Goal: Check status

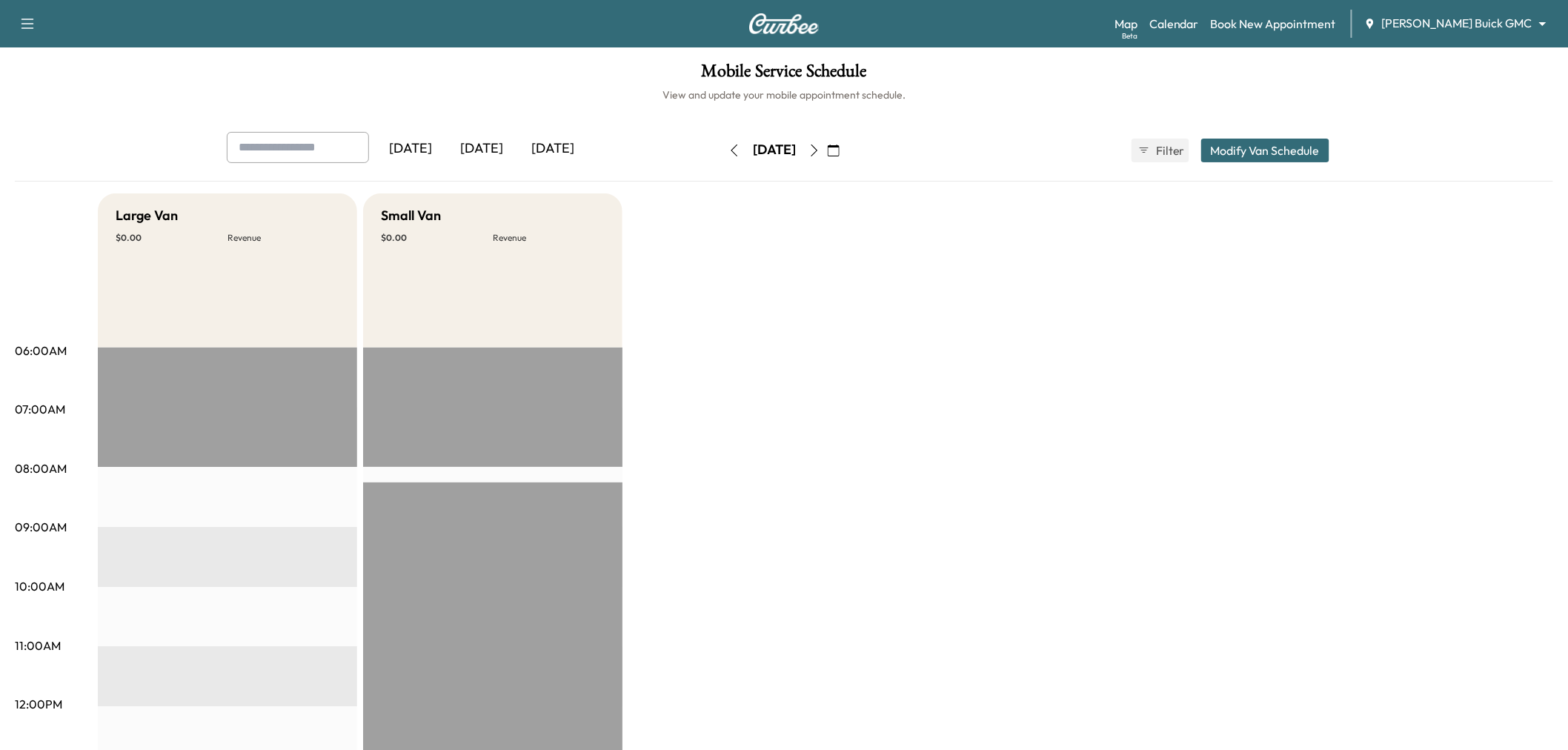
click at [482, 160] on div "[DATE]" at bounding box center [482, 149] width 71 height 34
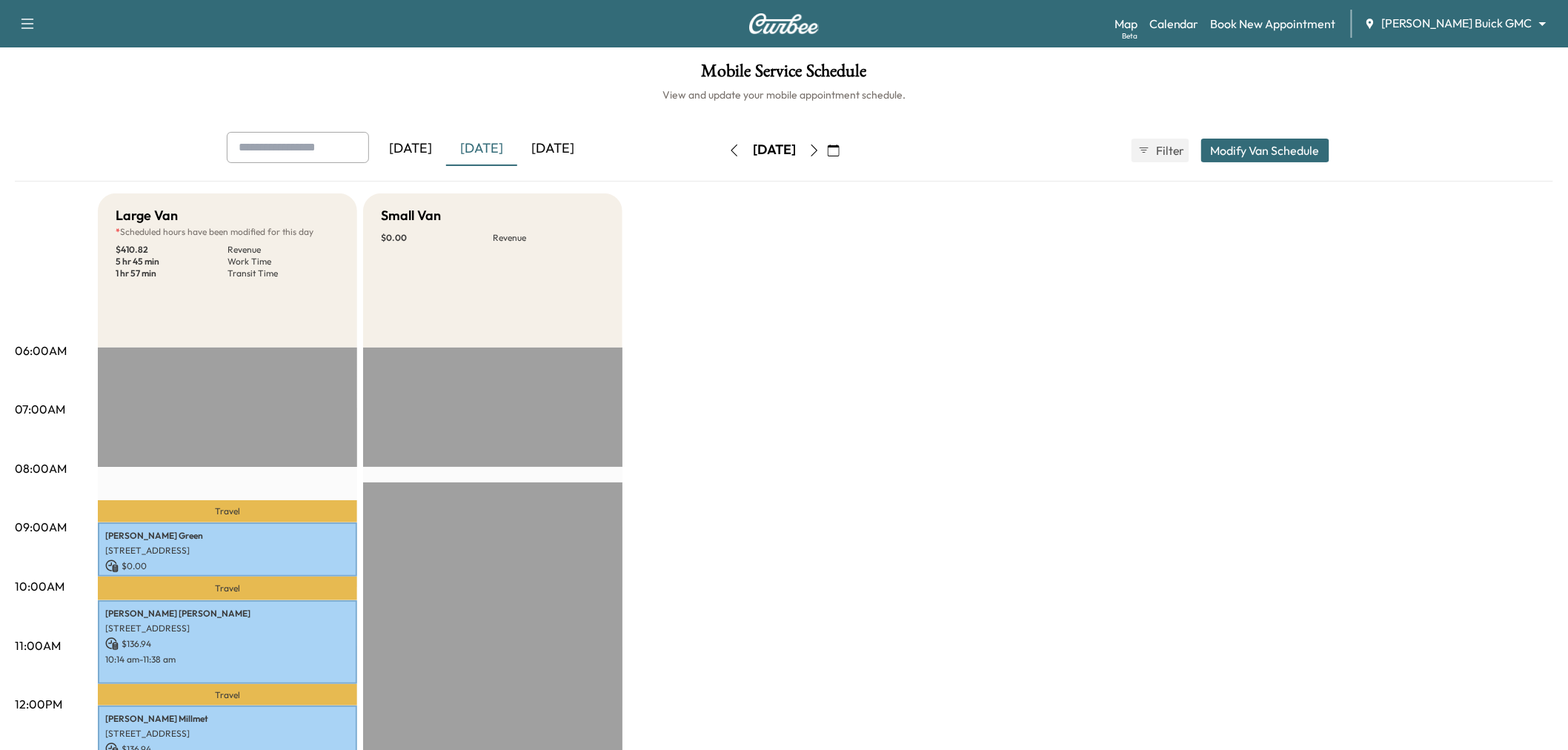
click at [476, 157] on div "[DATE]" at bounding box center [482, 149] width 71 height 34
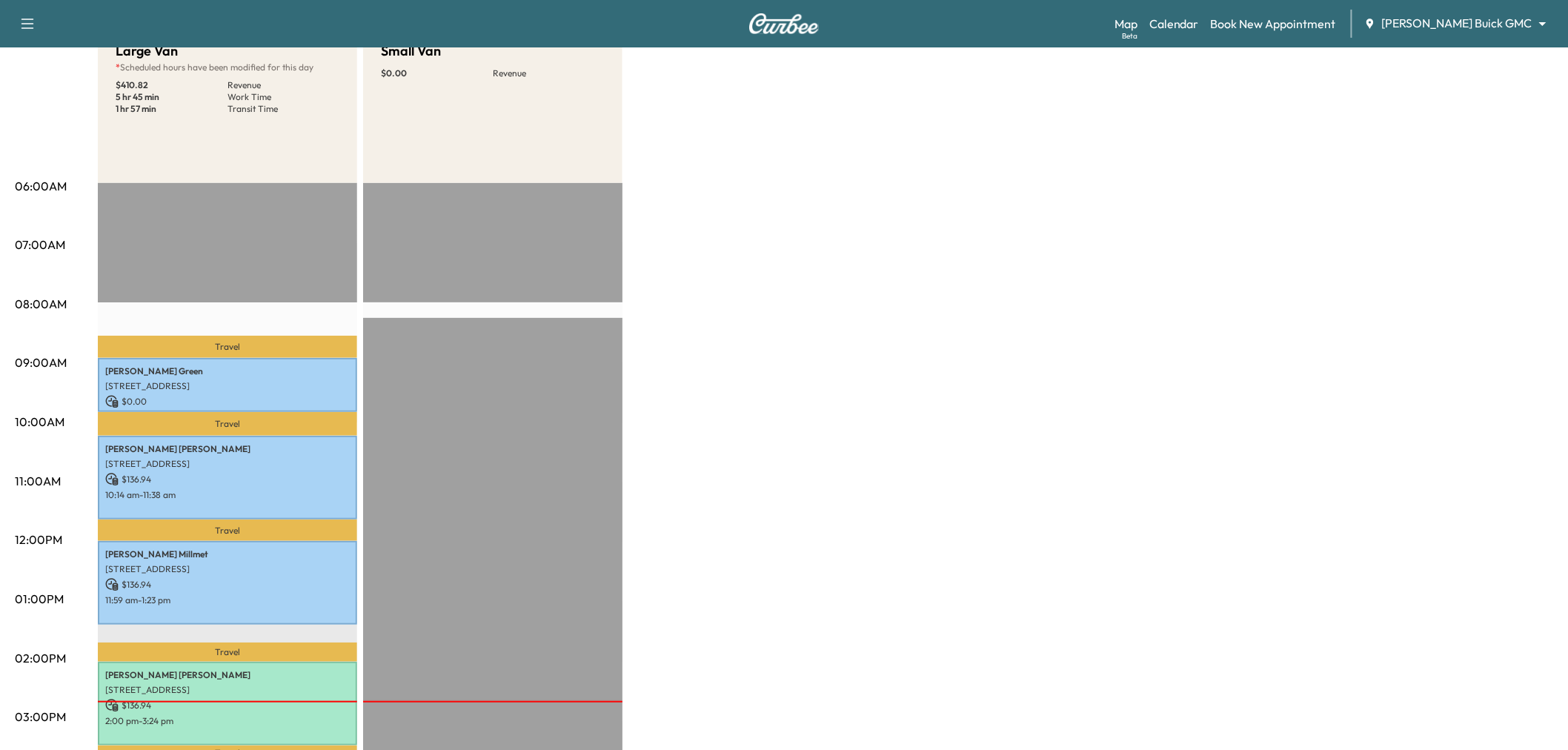
scroll to position [83, 0]
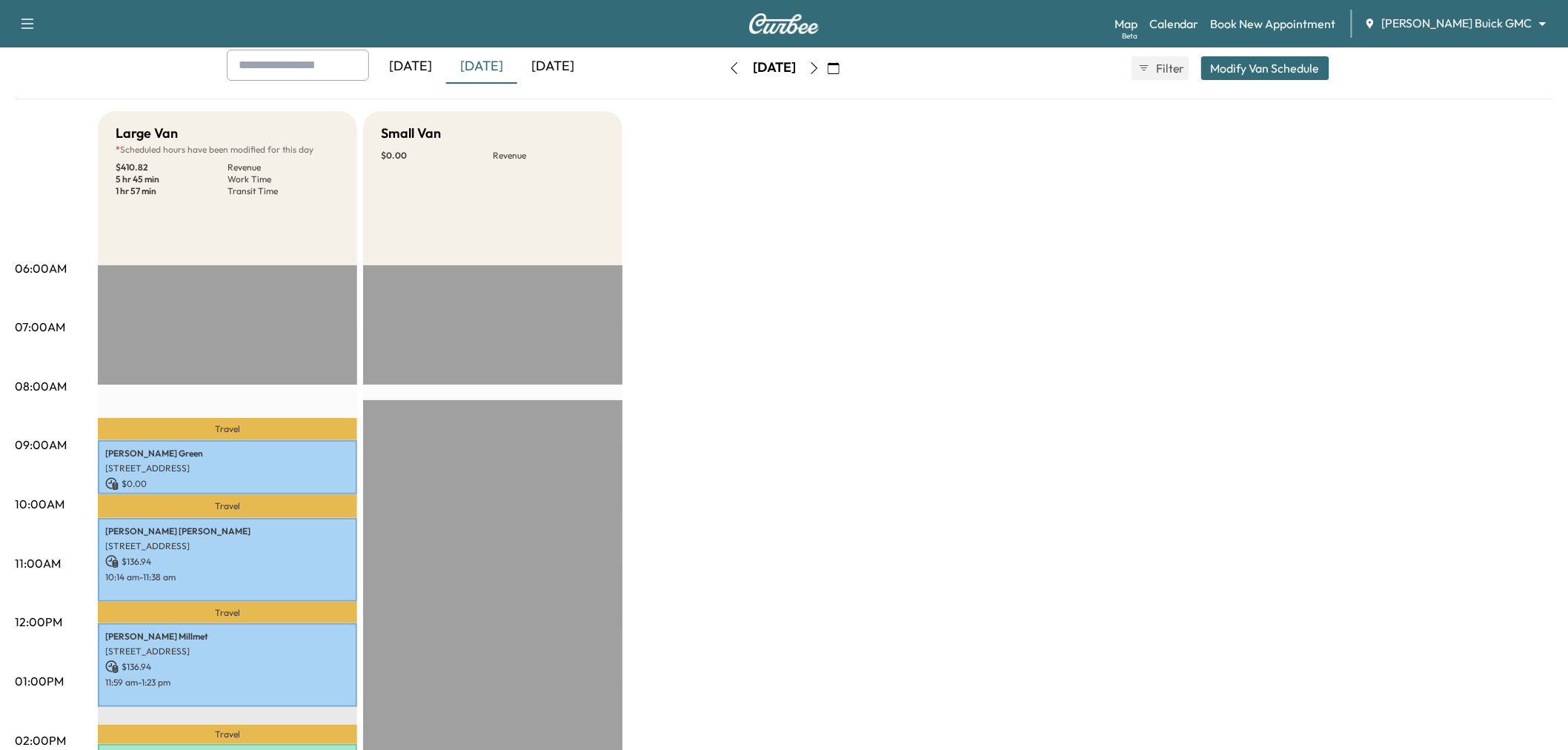
click at [547, 61] on div "[DATE]" at bounding box center [552, 66] width 71 height 34
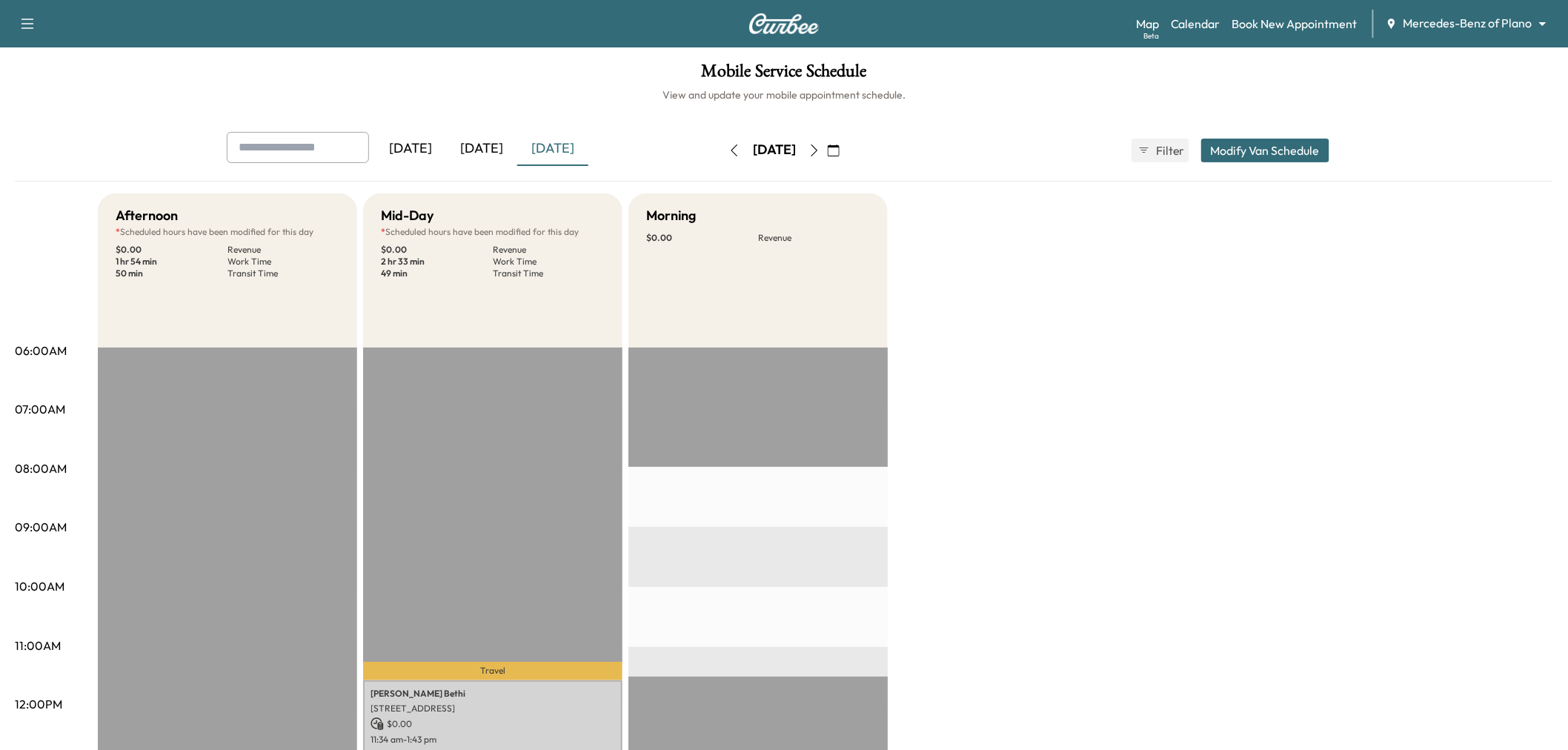
click at [472, 146] on div "[DATE]" at bounding box center [482, 149] width 71 height 34
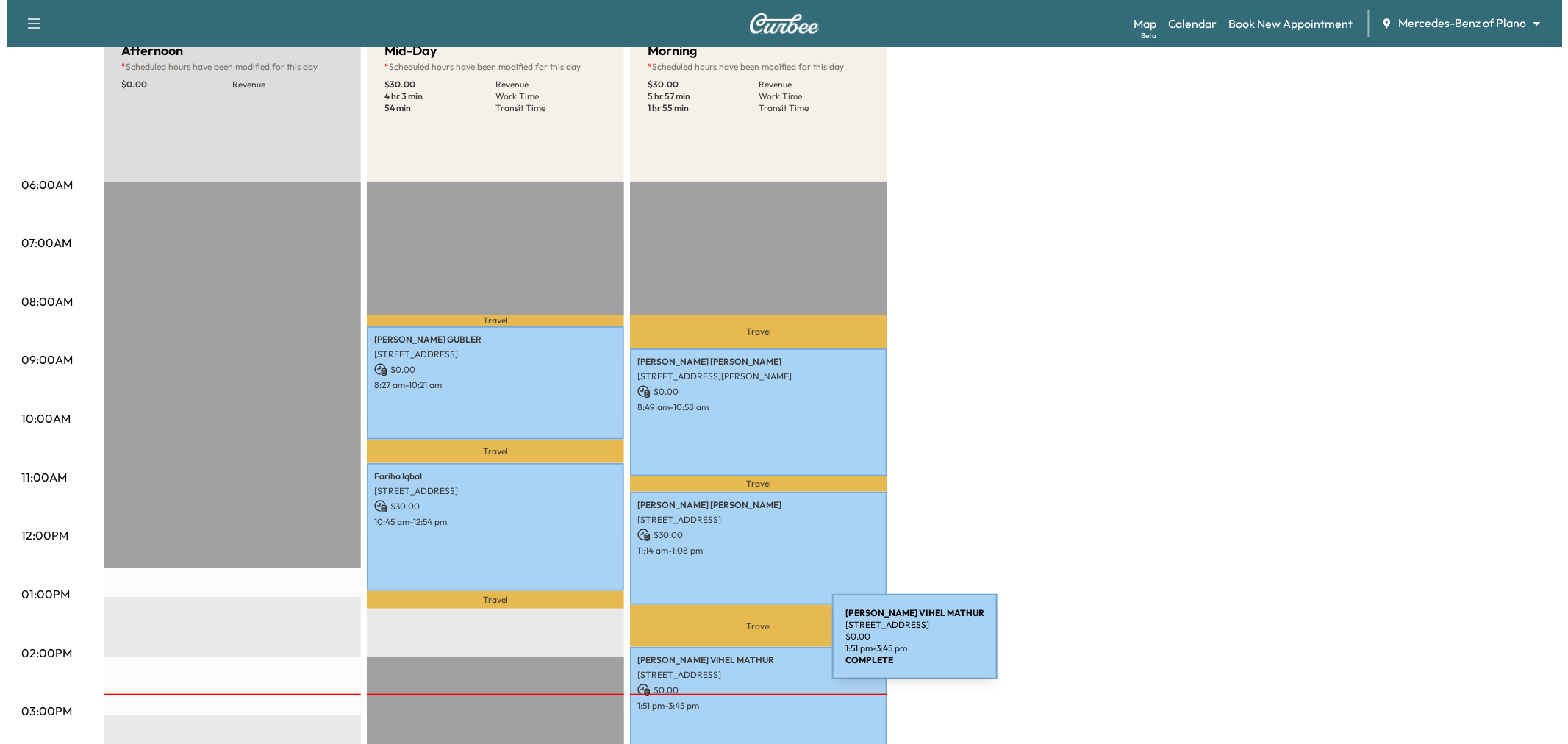
scroll to position [245, 0]
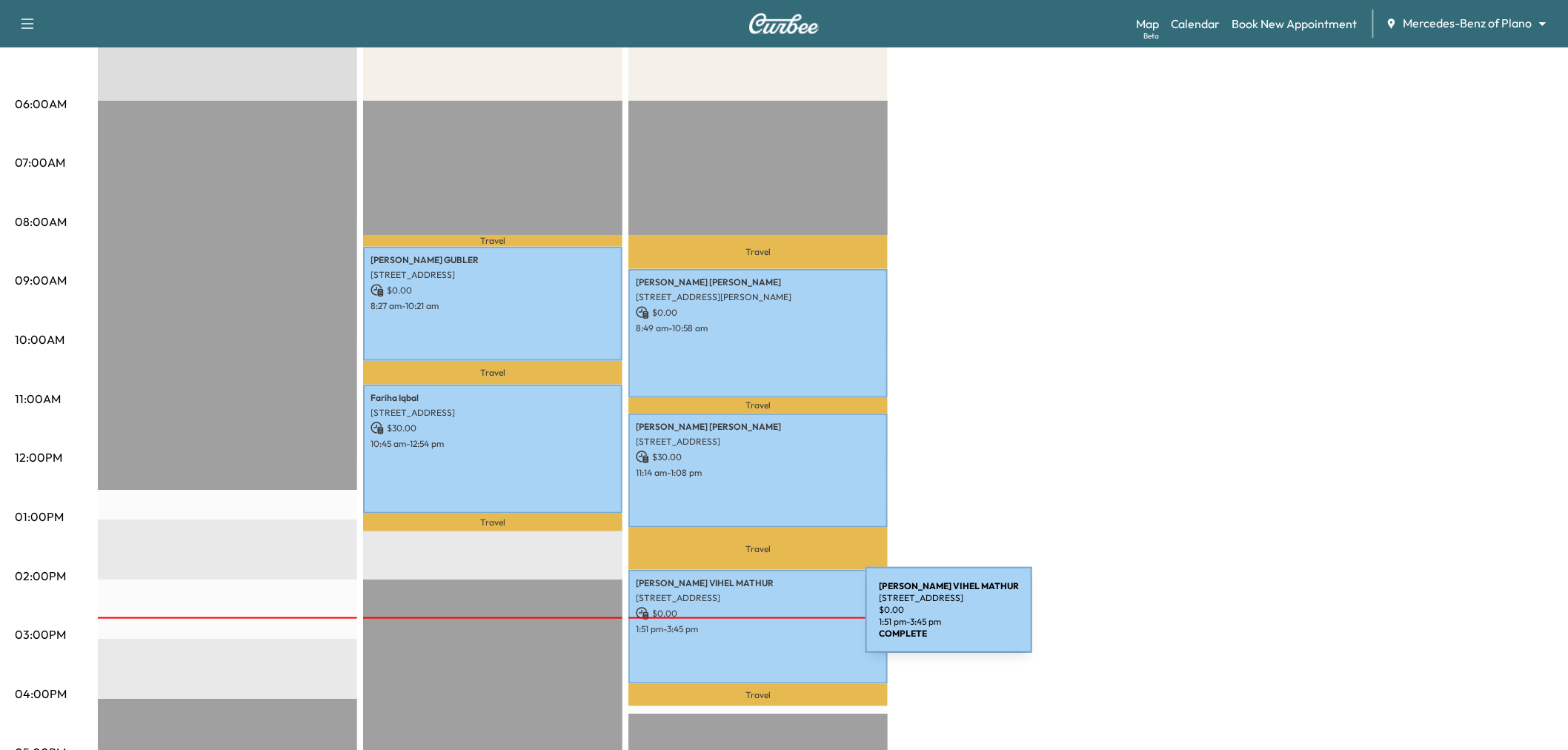
click at [754, 623] on p "1:51 pm - 3:45 pm" at bounding box center [758, 629] width 244 height 12
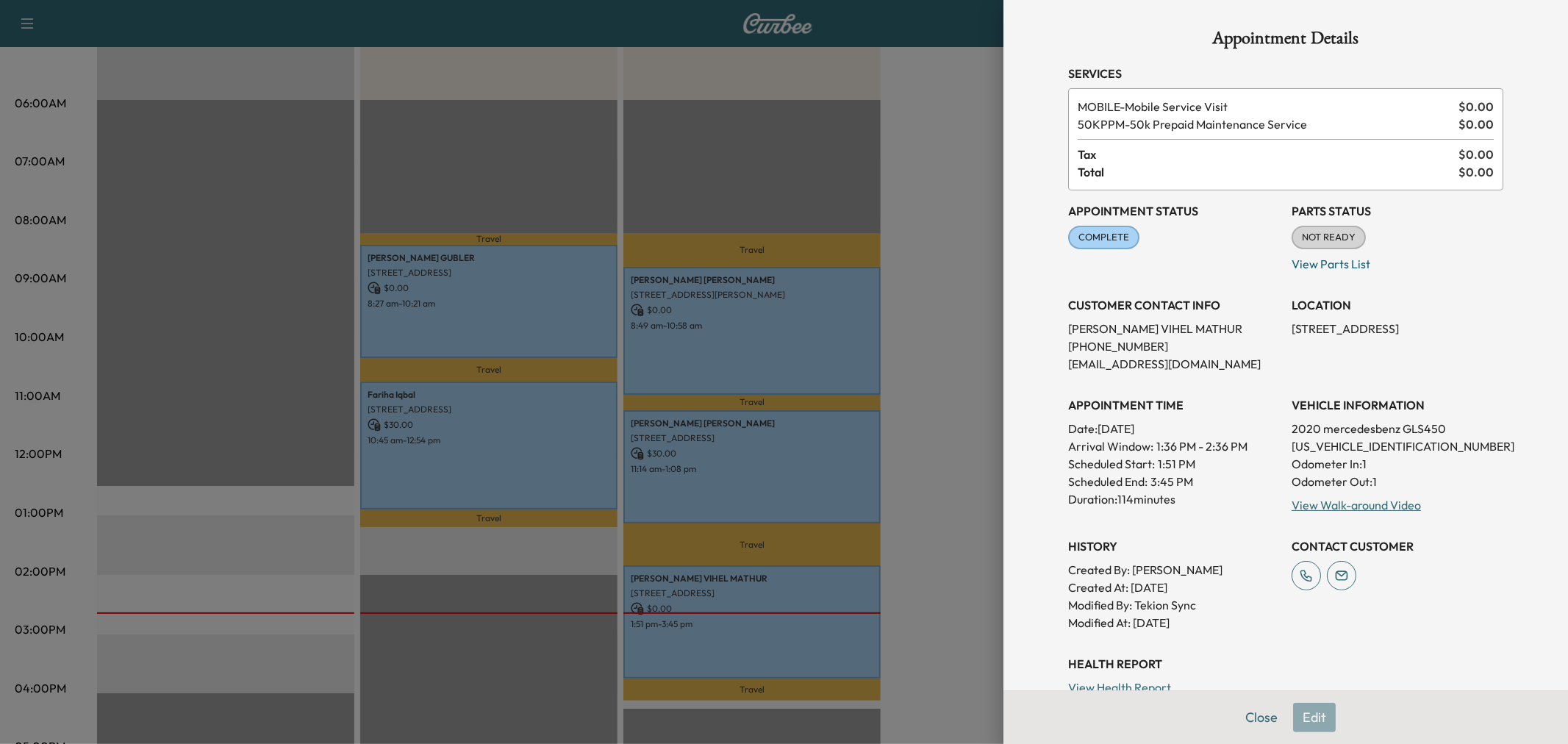
click at [1312, 716] on div "Close Edit" at bounding box center [1286, 717] width 565 height 54
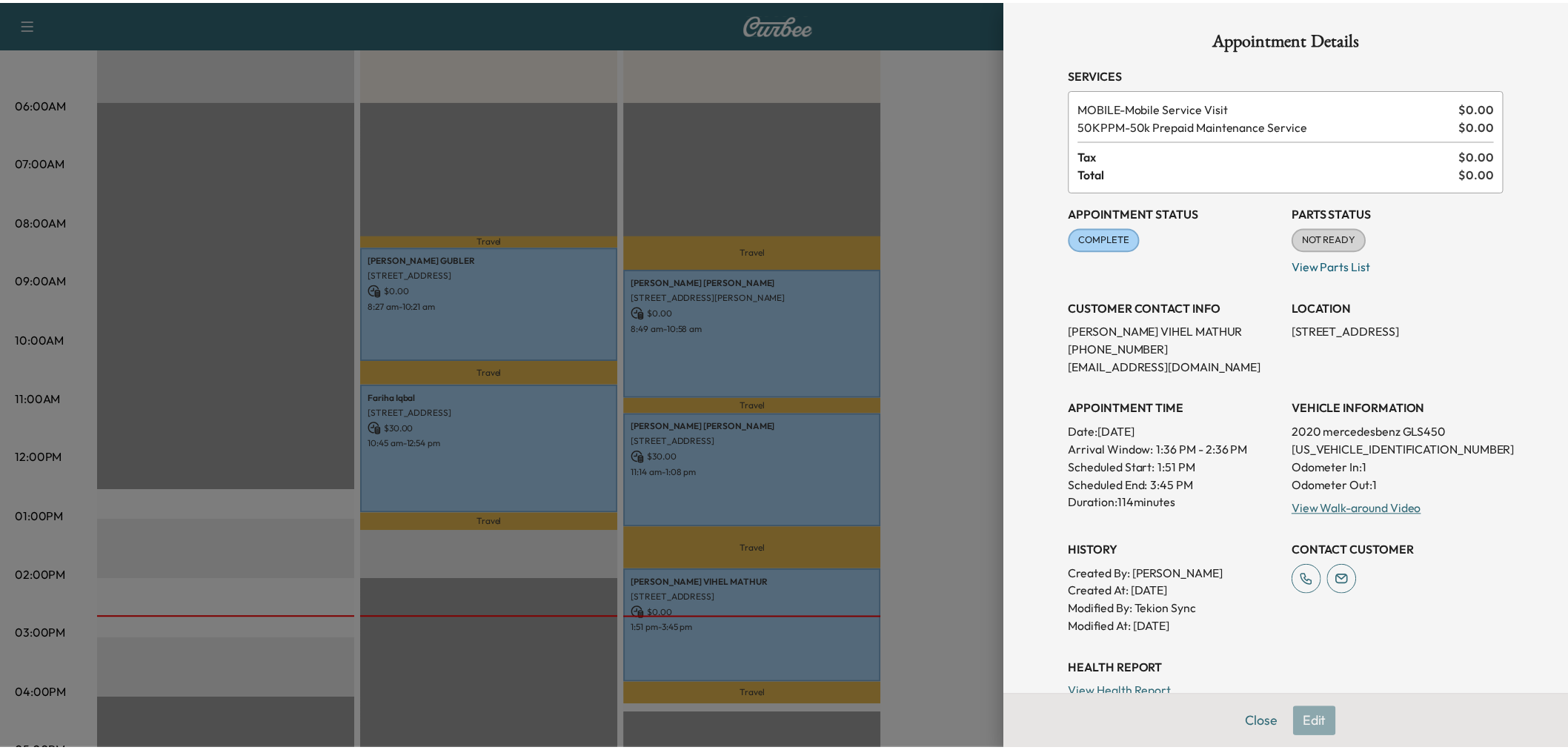
scroll to position [293, 0]
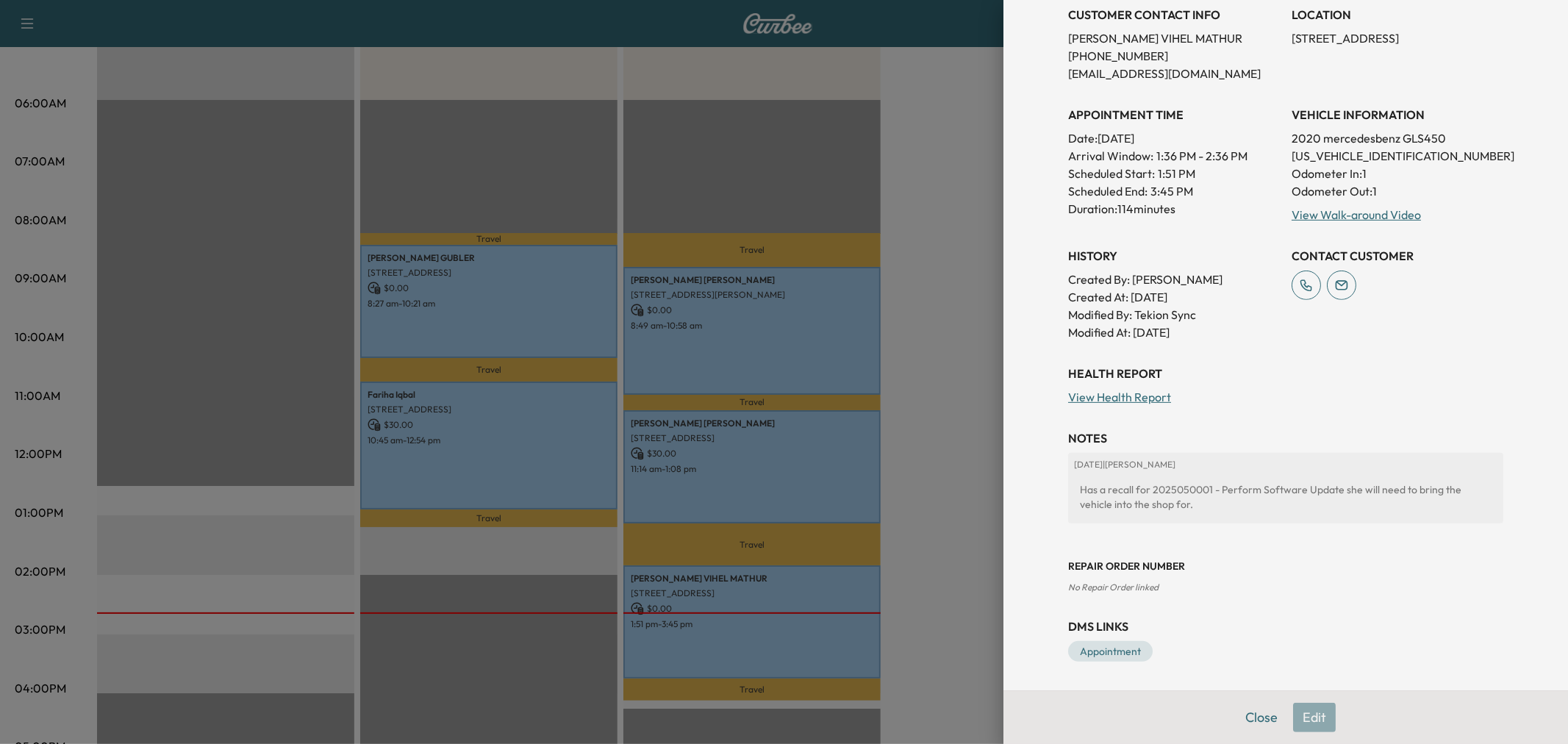
click at [960, 559] on div at bounding box center [784, 372] width 1568 height 744
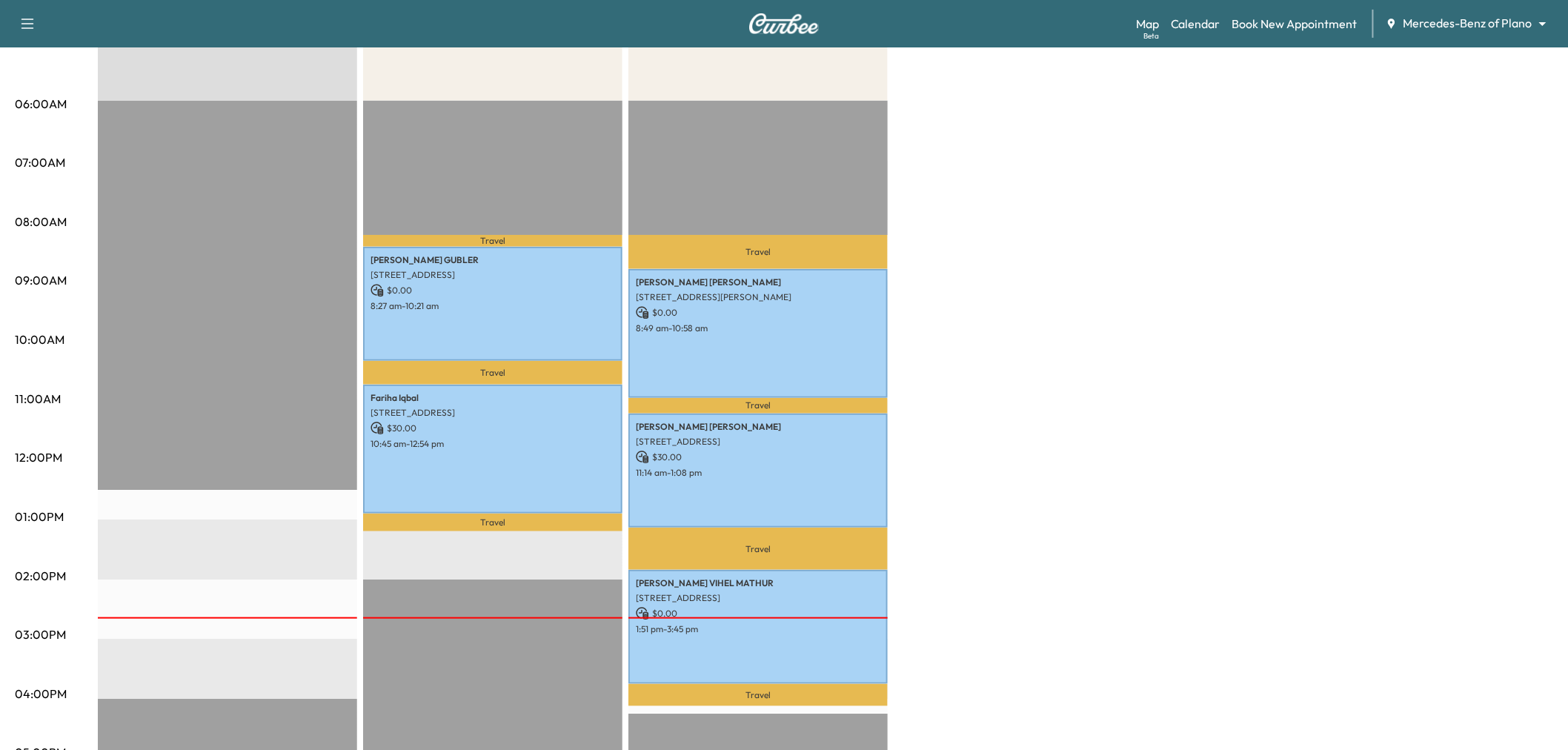
scroll to position [0, 0]
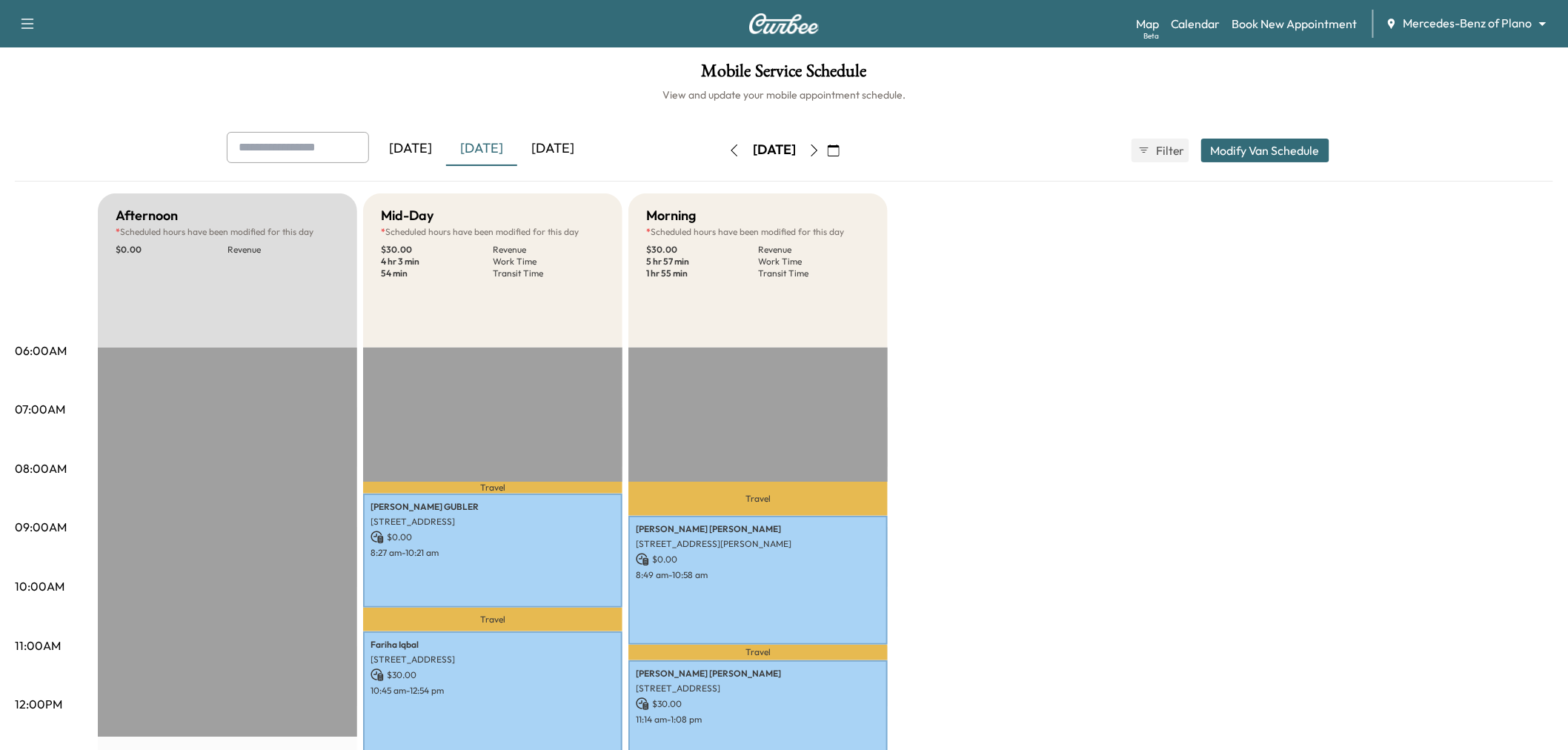
click at [564, 146] on div "[DATE]" at bounding box center [552, 149] width 71 height 34
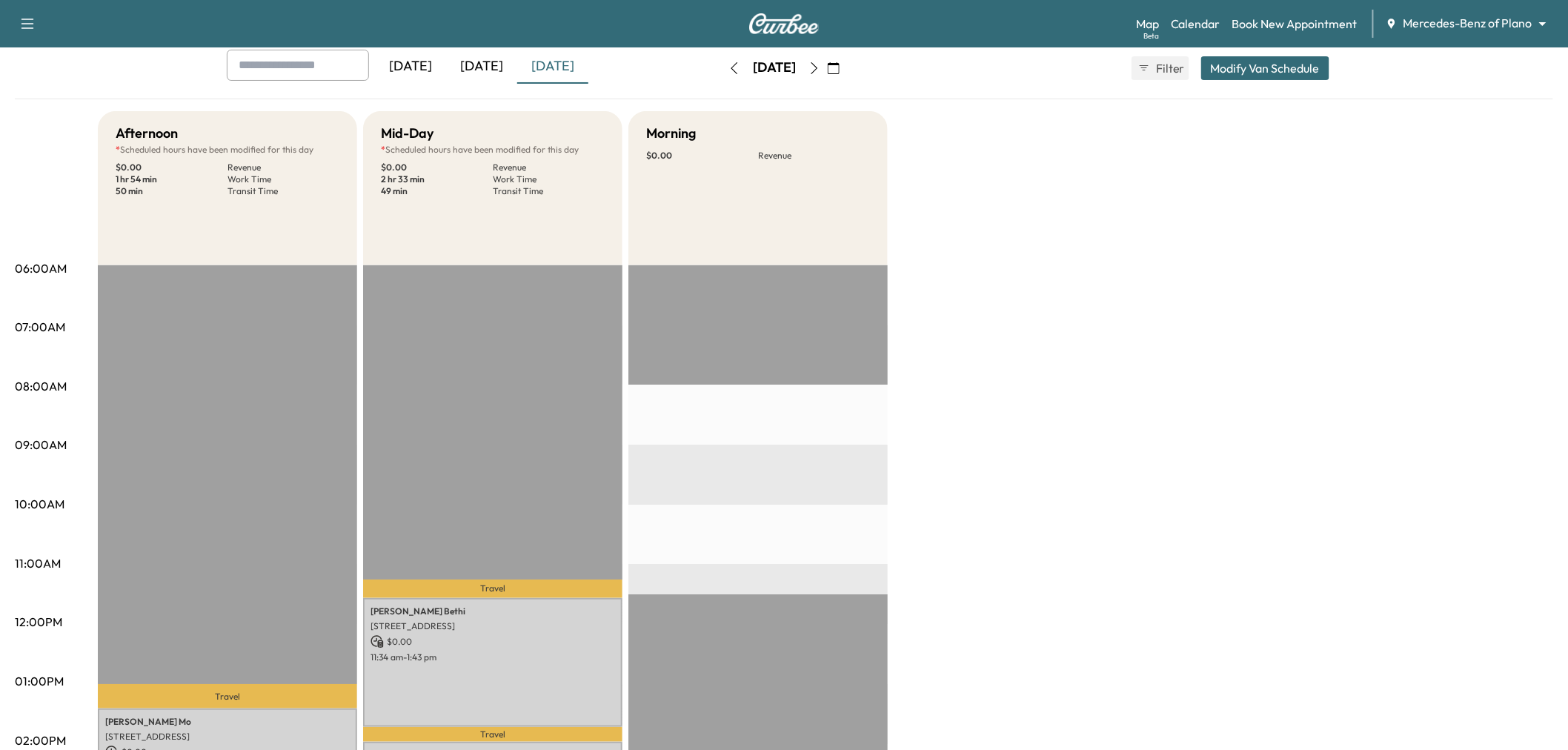
scroll to position [329, 0]
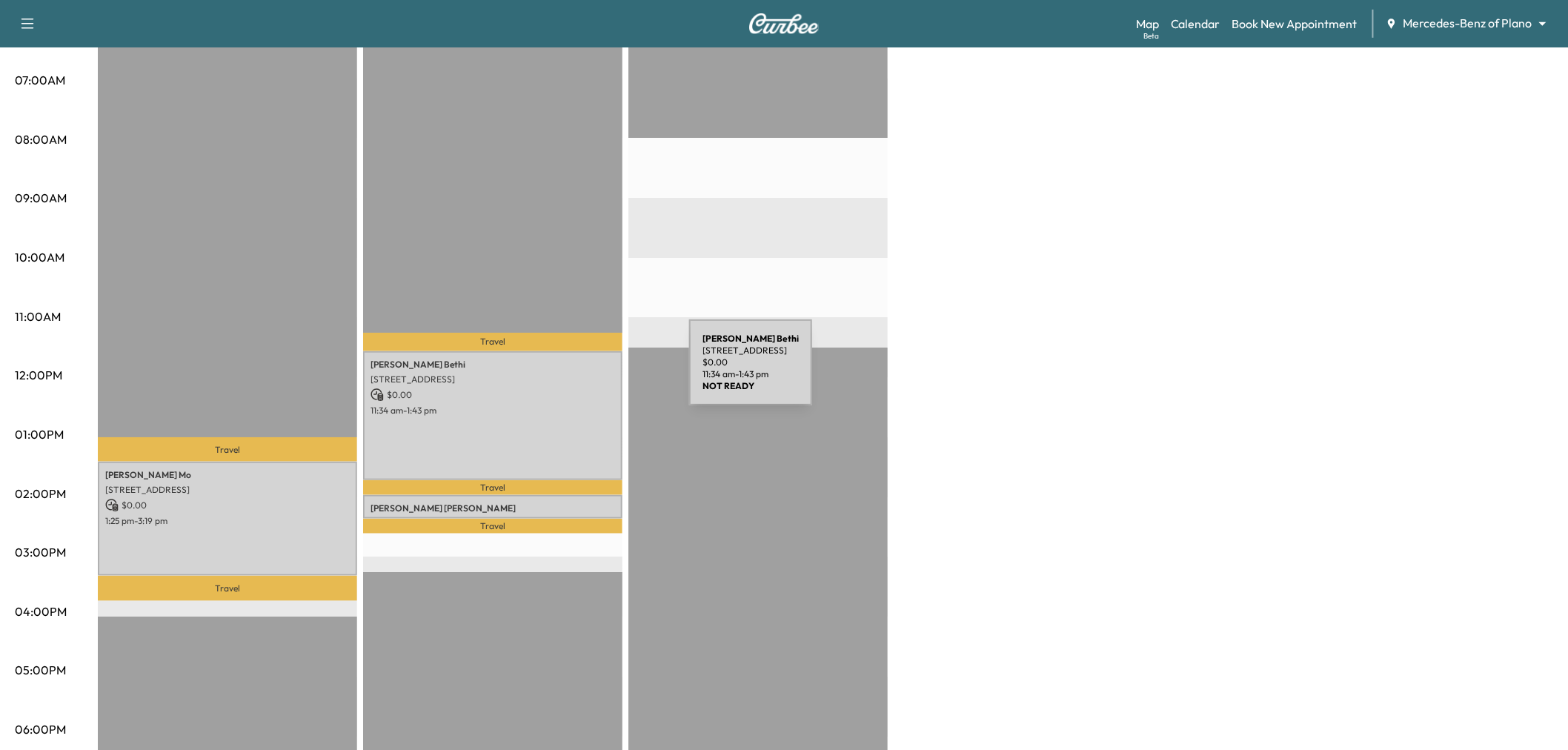
drag, startPoint x: 372, startPoint y: 373, endPoint x: 578, endPoint y: 371, distance: 206.0
click at [578, 374] on p "11934 Brownwood Drive, Frisco, TX 75035, US" at bounding box center [492, 379] width 244 height 12
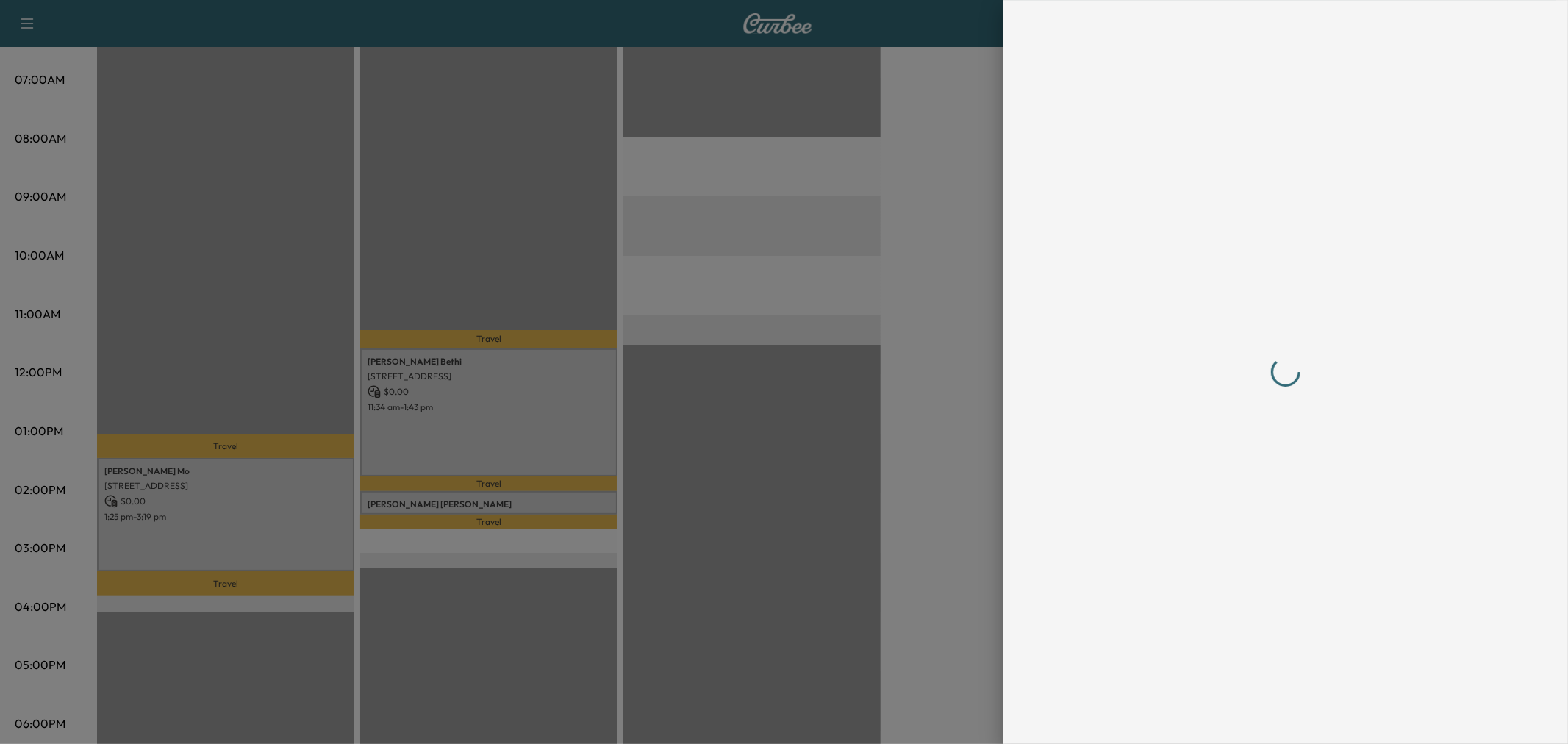
click at [532, 384] on div at bounding box center [784, 372] width 1568 height 744
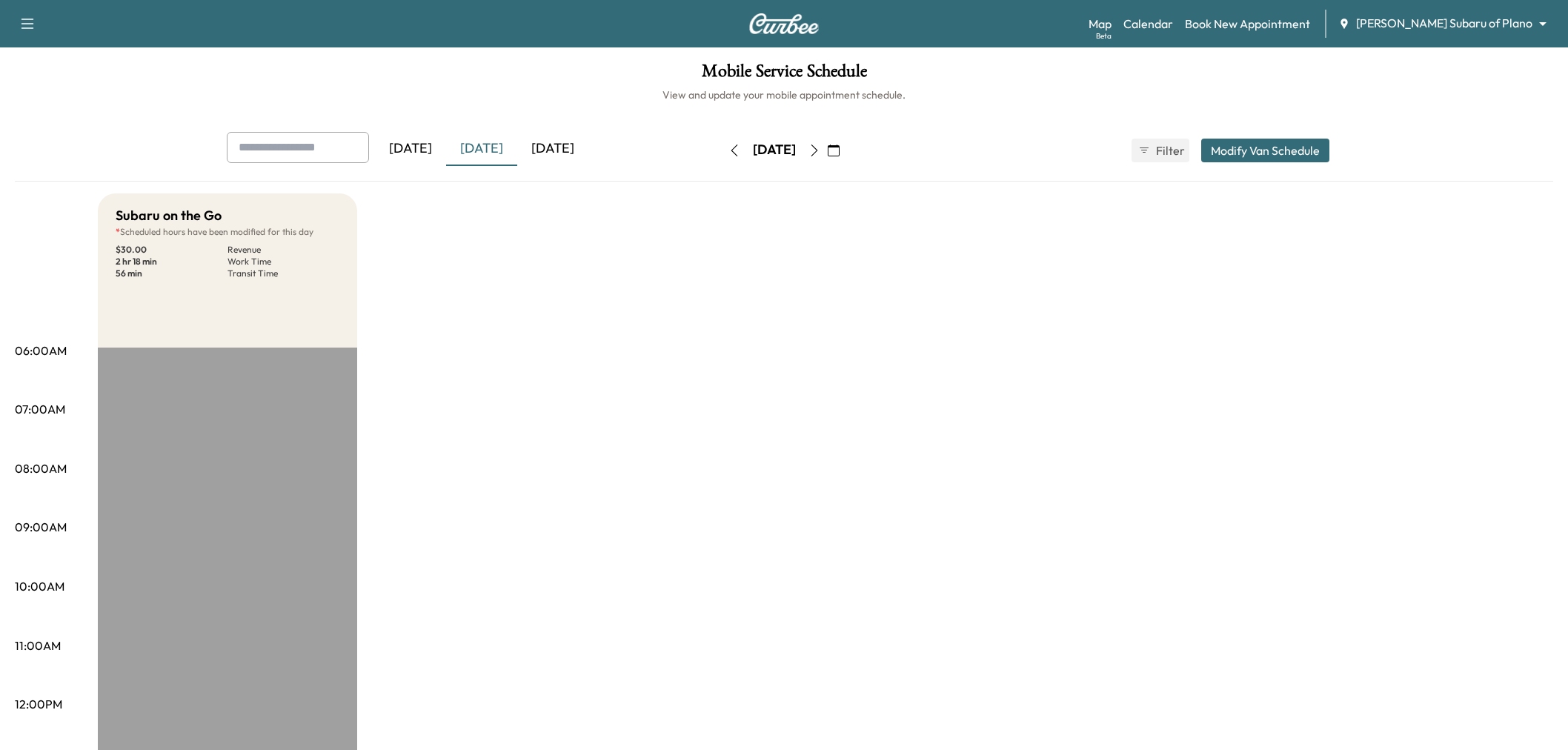
scroll to position [83, 0]
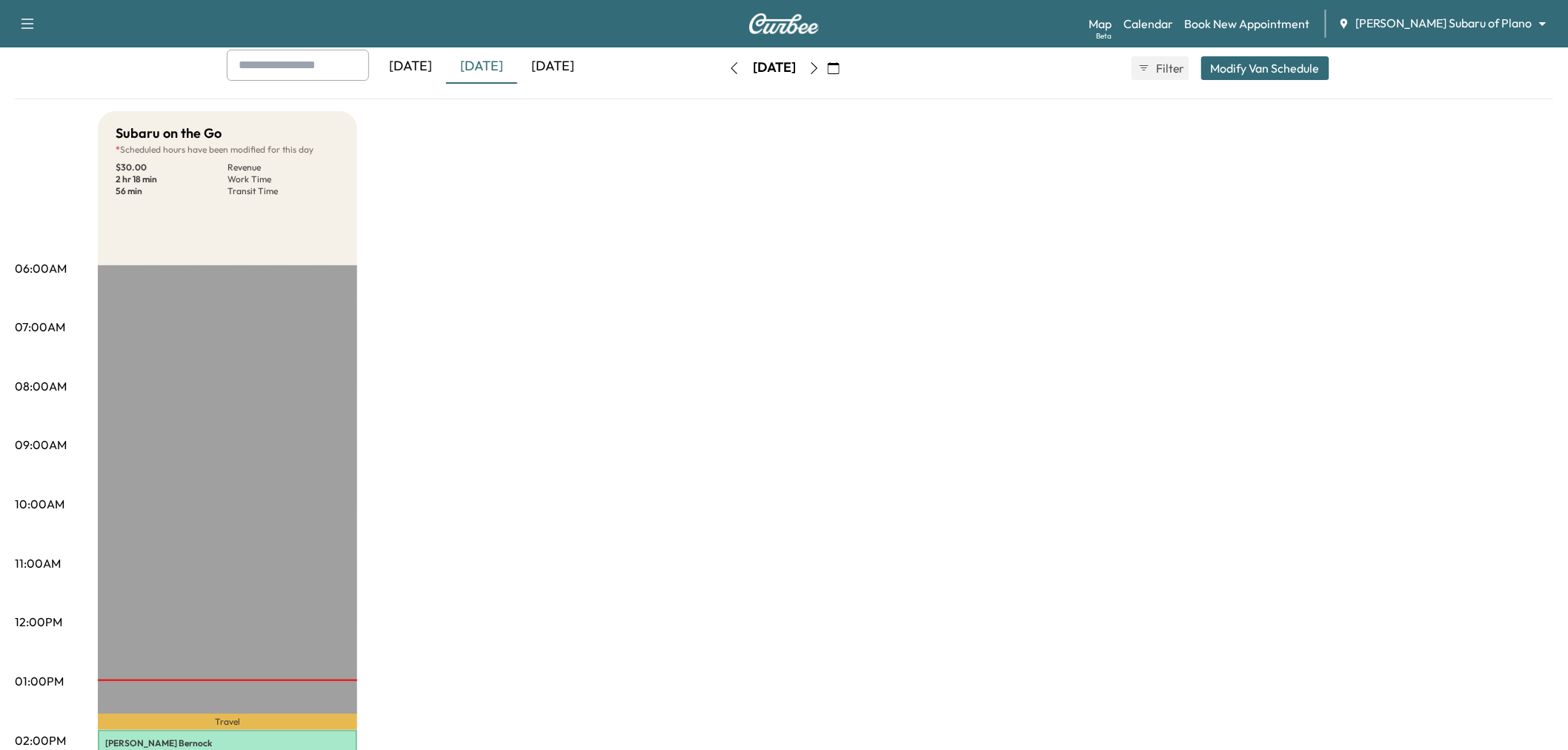
click at [465, 69] on div "[DATE]" at bounding box center [482, 66] width 71 height 34
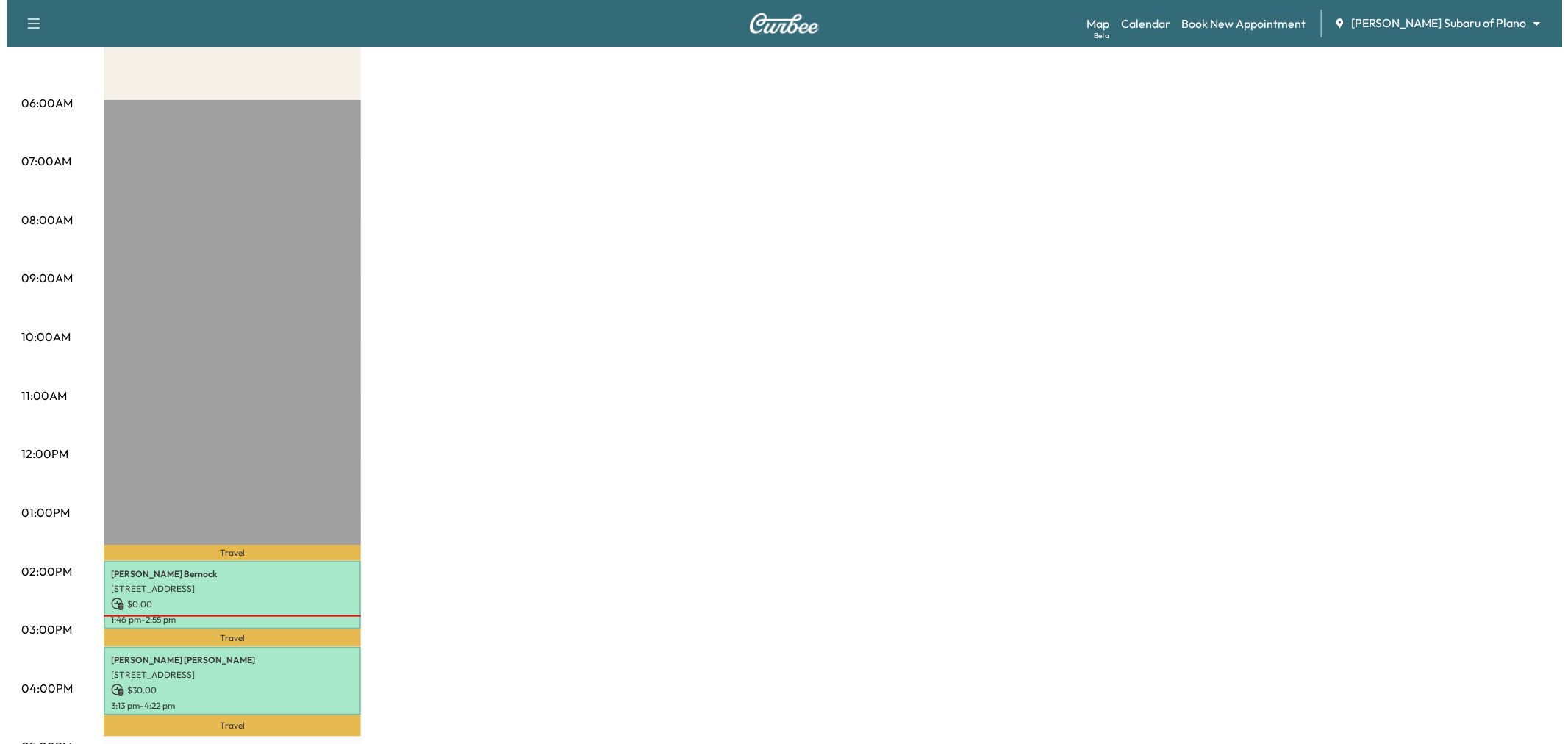
scroll to position [0, 0]
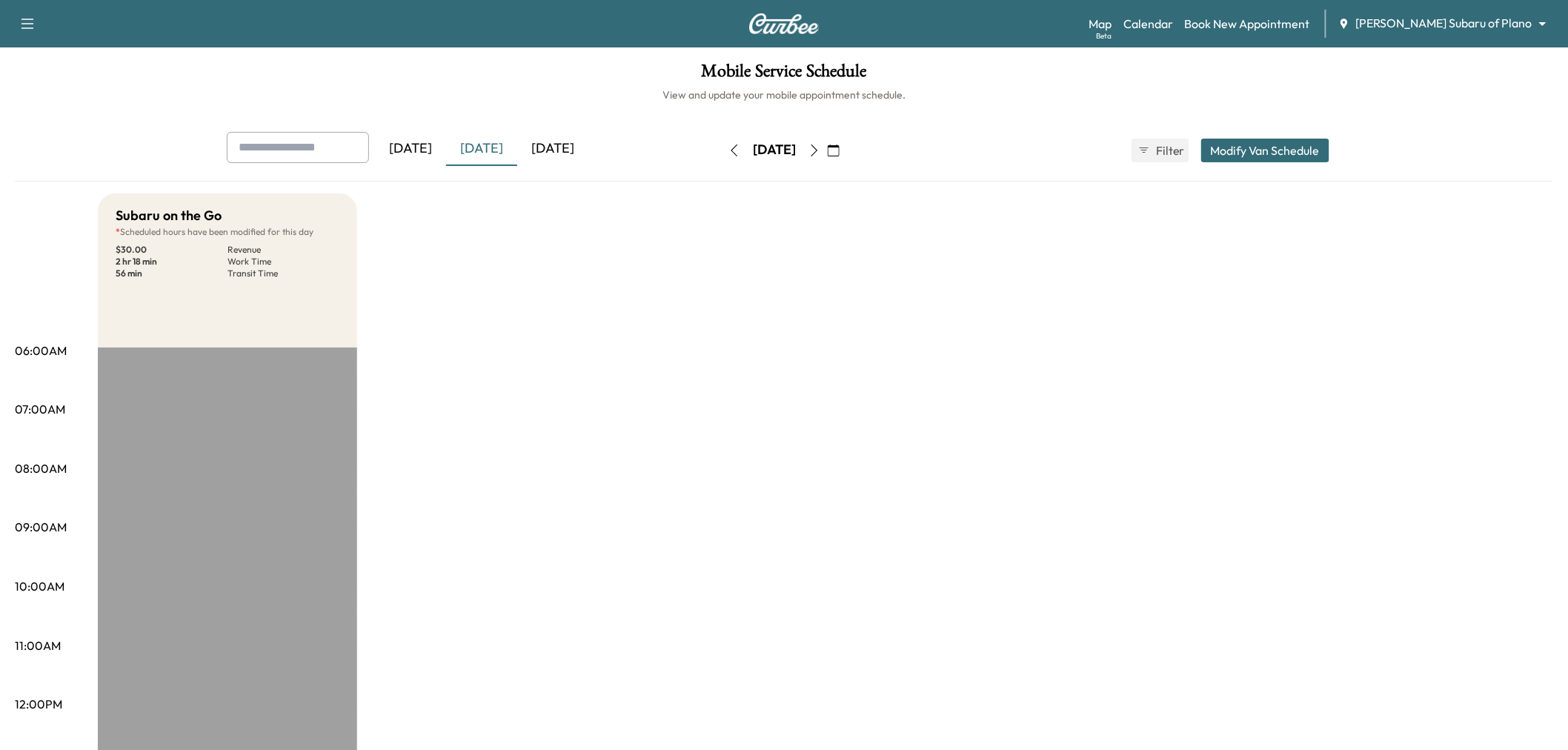
click at [556, 143] on div "[DATE]" at bounding box center [552, 149] width 71 height 34
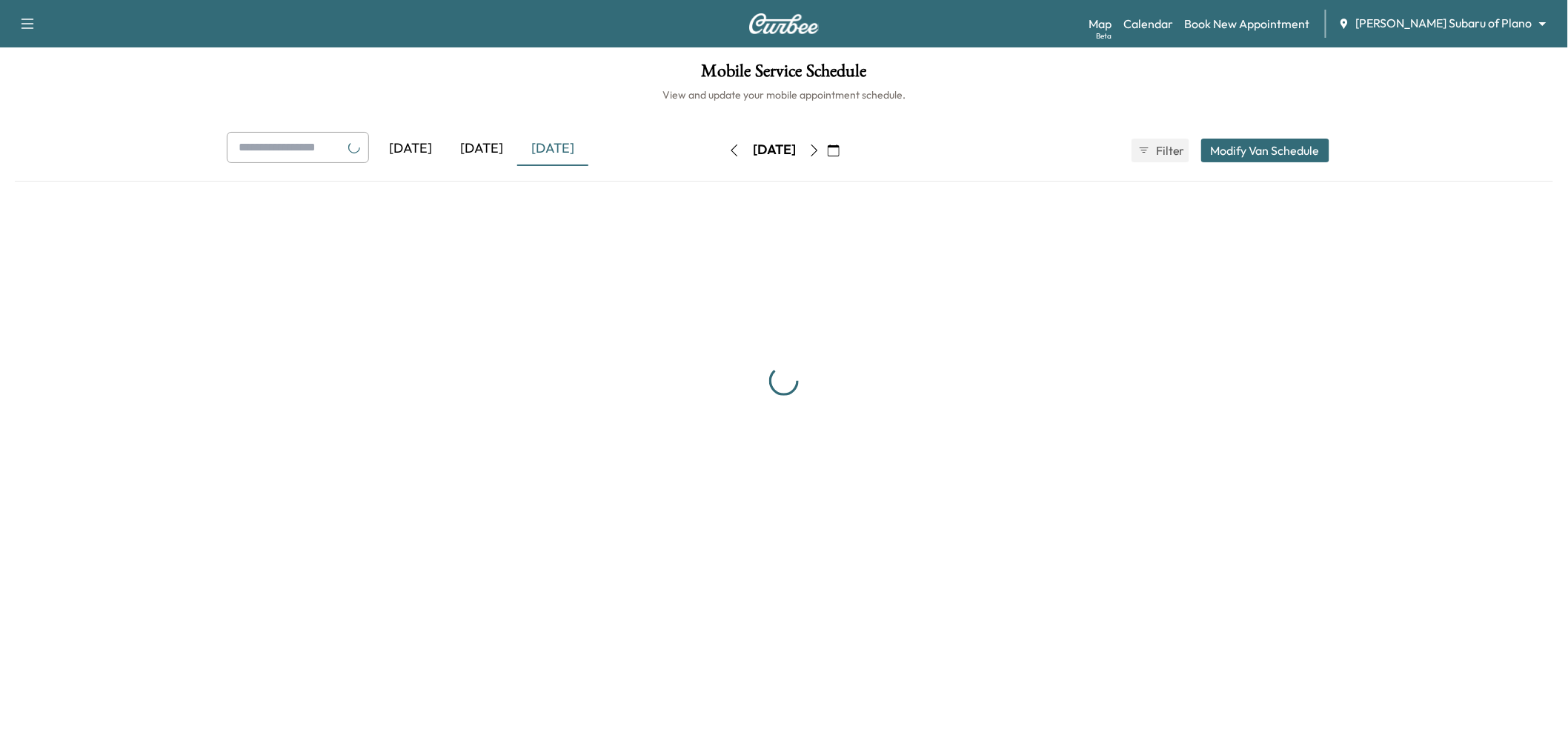
scroll to position [164, 0]
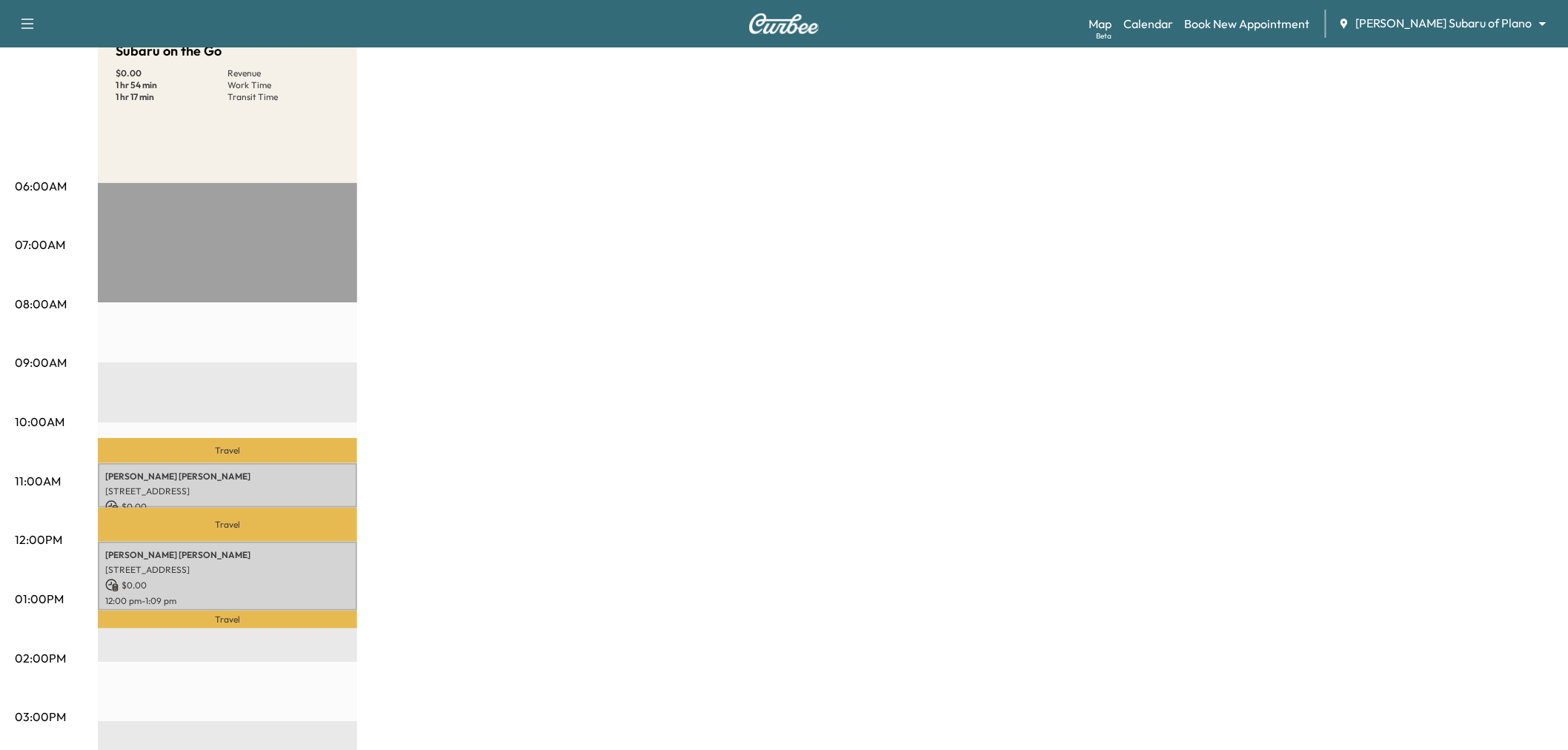
click at [425, 217] on div "Subaru on the Go $ 0.00 Revenue 1 hr 54 min Work Time 1 hr 17 min Transit Time …" at bounding box center [825, 585] width 1455 height 1112
